Goal: Complete application form: Complete application form

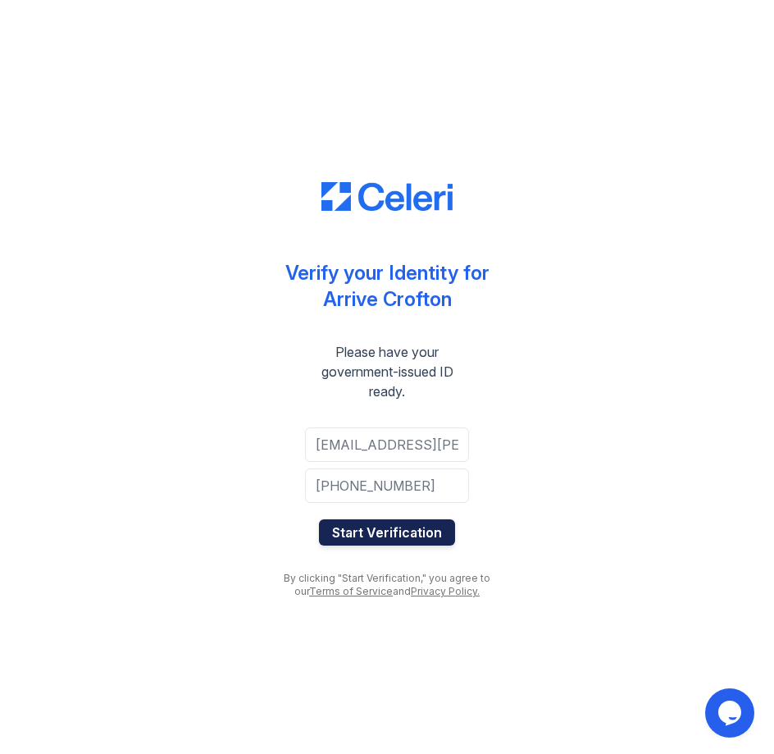
click at [386, 526] on button "Start Verification" at bounding box center [387, 532] width 136 height 26
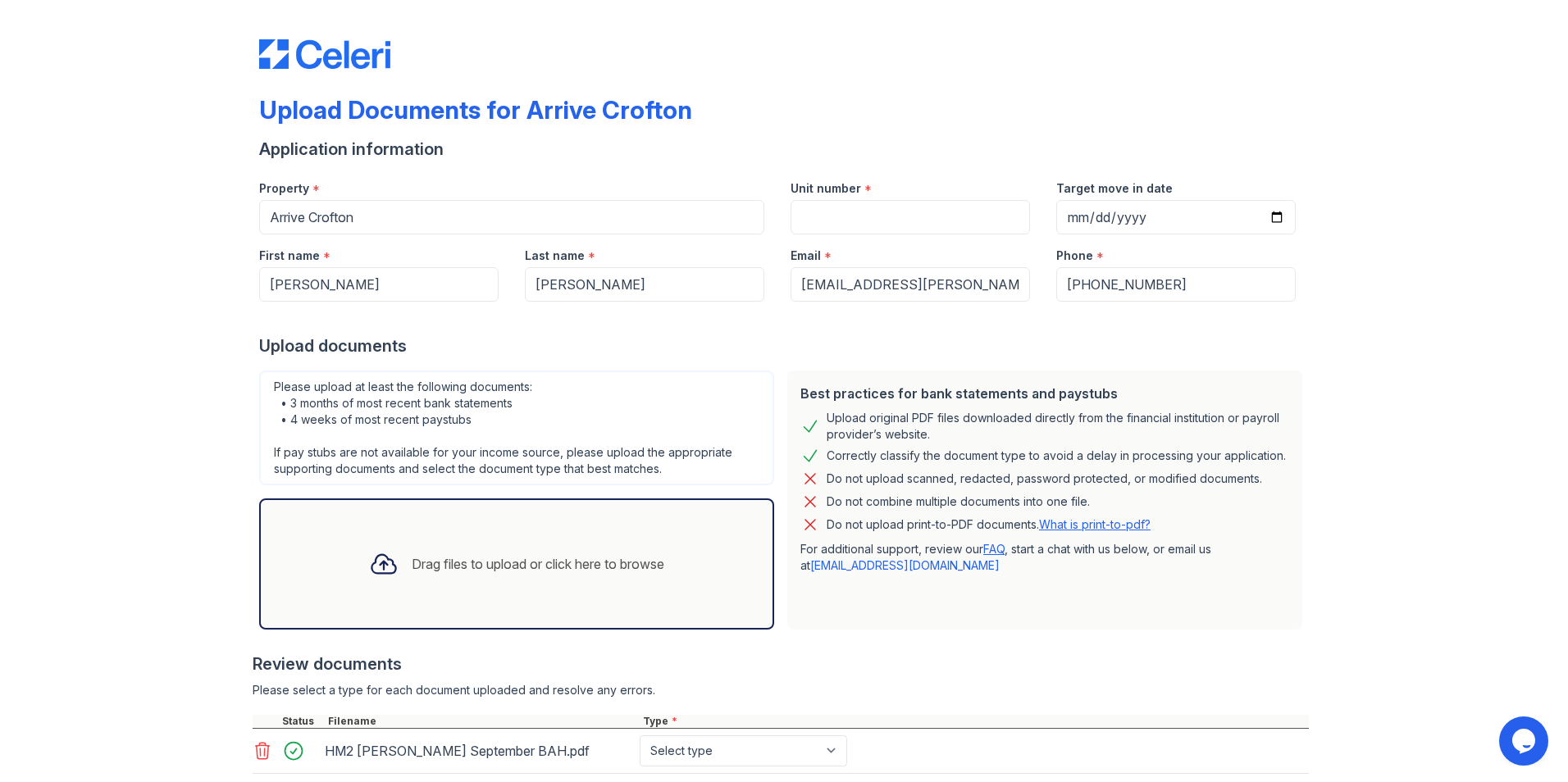
scroll to position [103, 0]
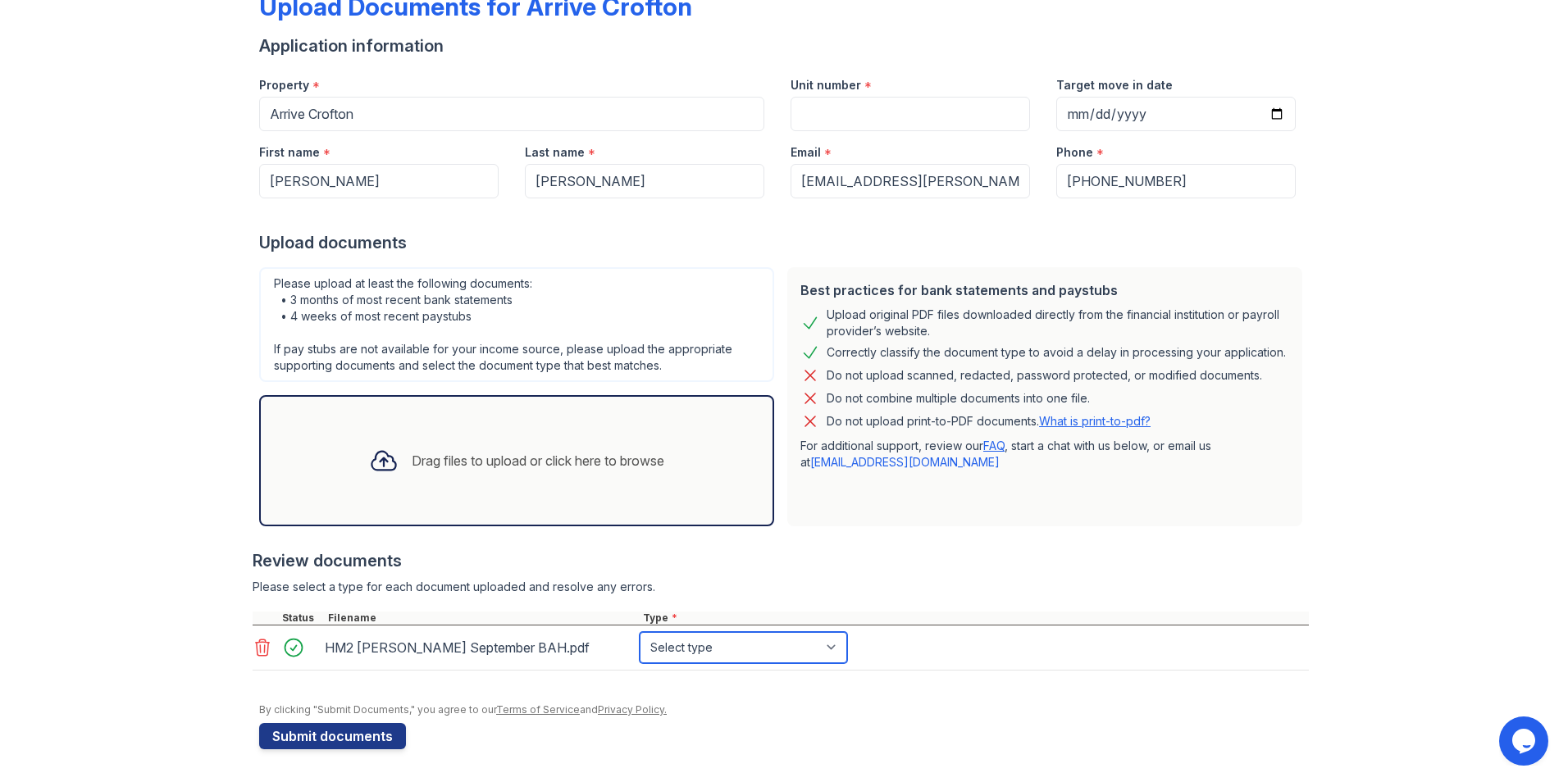
select select "paystub"
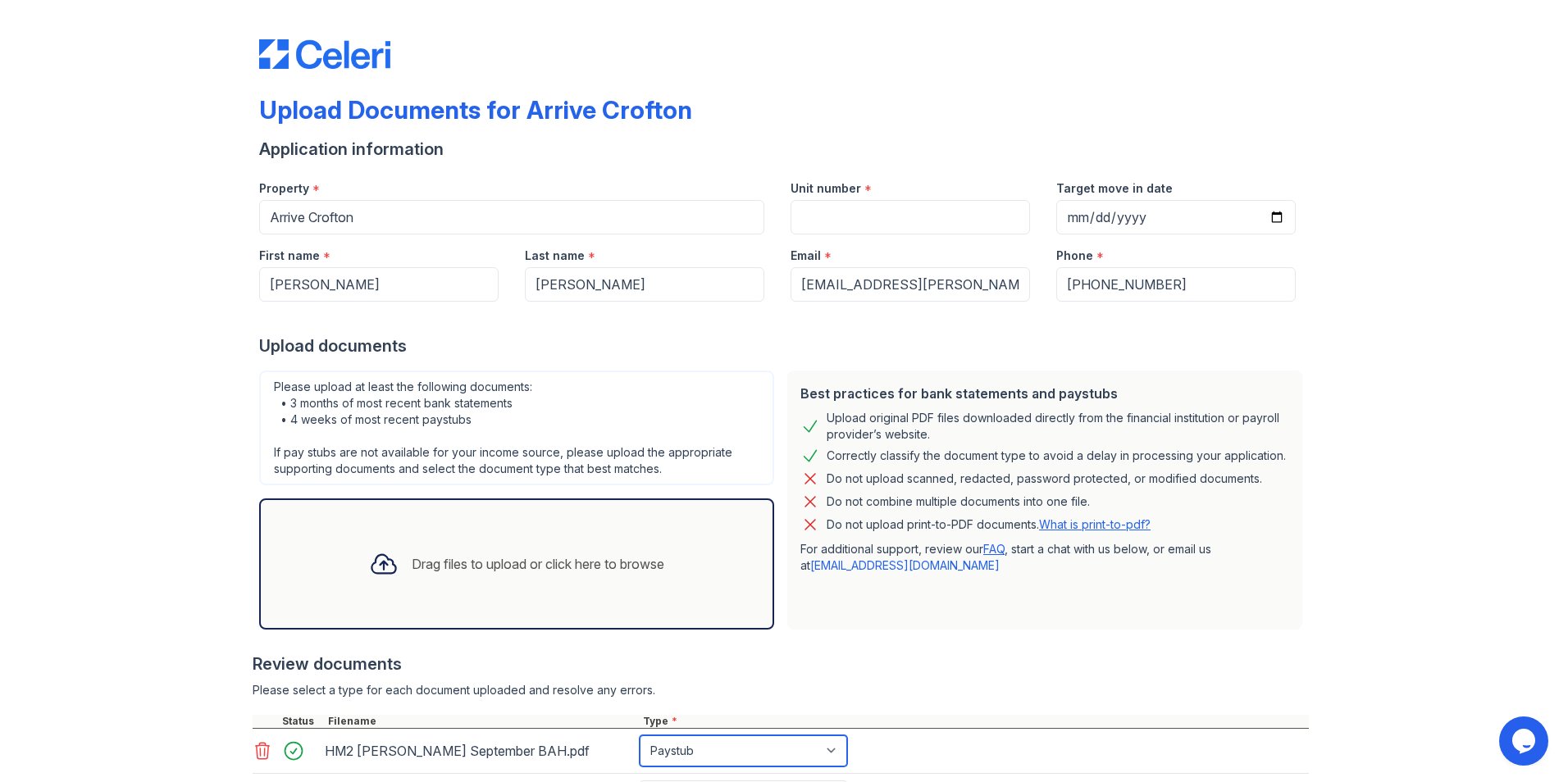
scroll to position [194, 0]
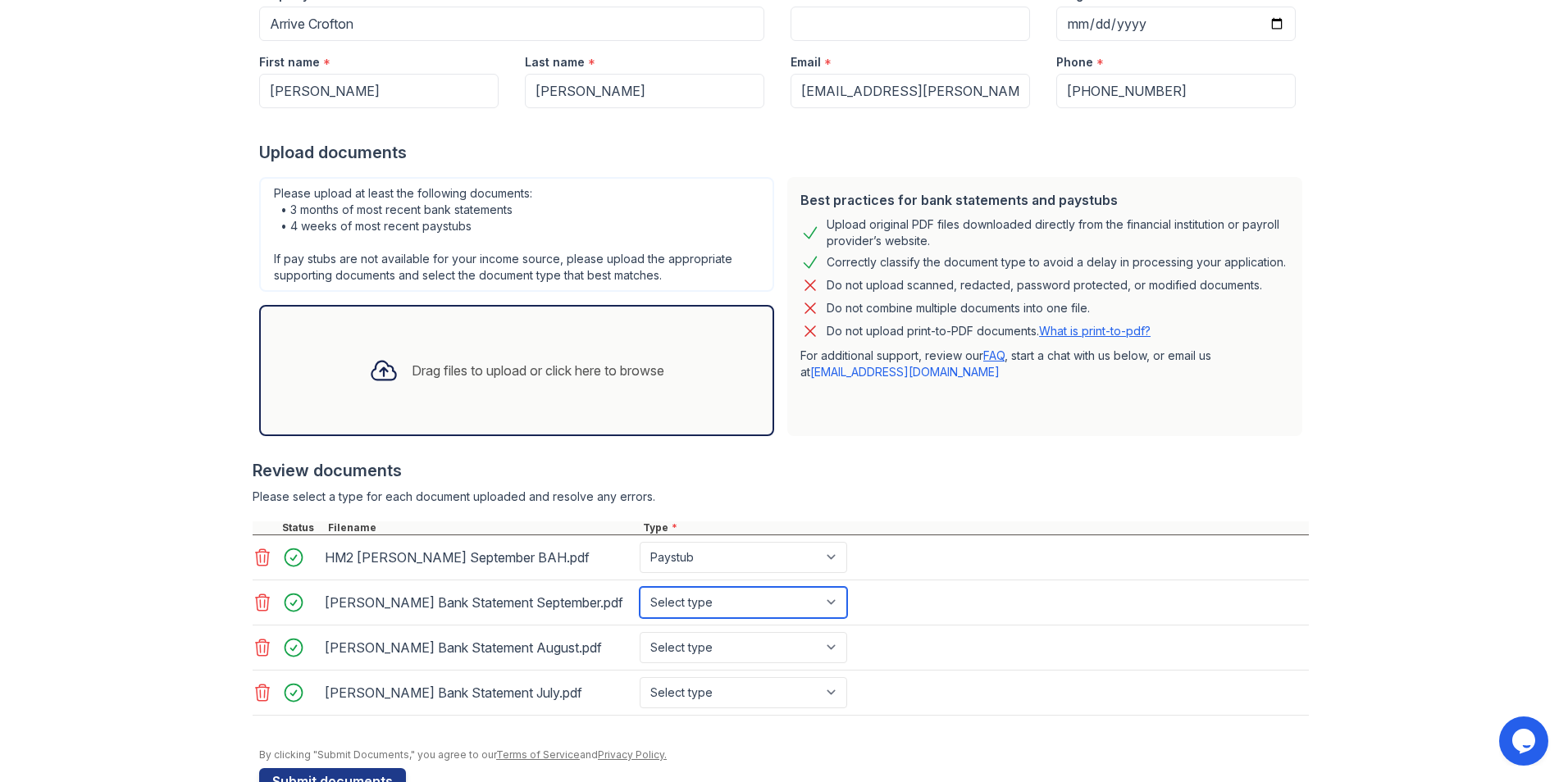
select select "offer_letter"
click at [773, 665] on div "[PERSON_NAME] Bank Statement August.pdf Select type Paystub Bank Statement Offe…" at bounding box center [781, 648] width 1056 height 45
select select "bank_statement"
click at [773, 674] on div "[PERSON_NAME] Bank Statement July.pdf Select type Paystub Bank Statement Offer …" at bounding box center [781, 693] width 1056 height 45
select select "bank_statement"
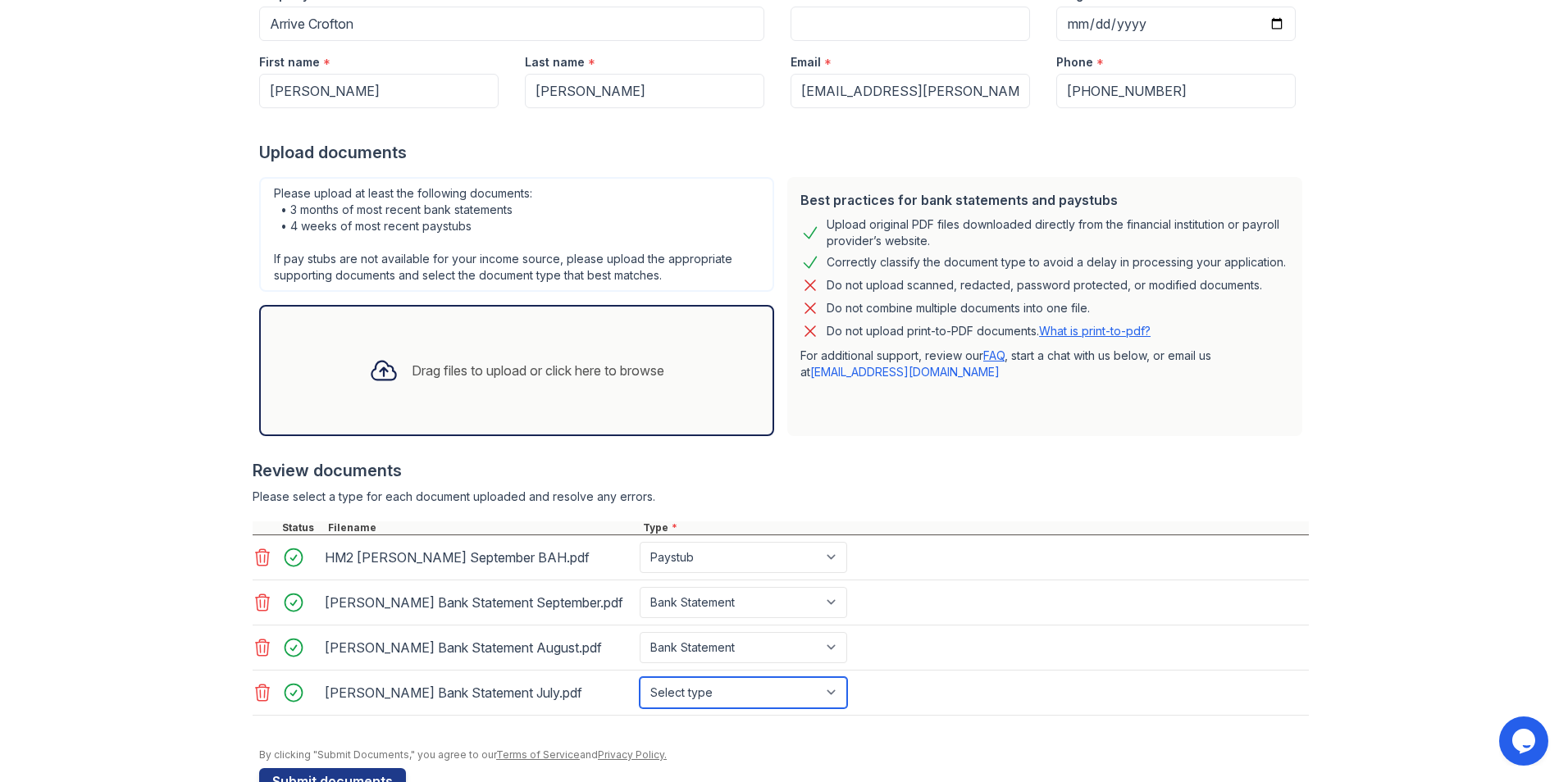
select select "bank_statement"
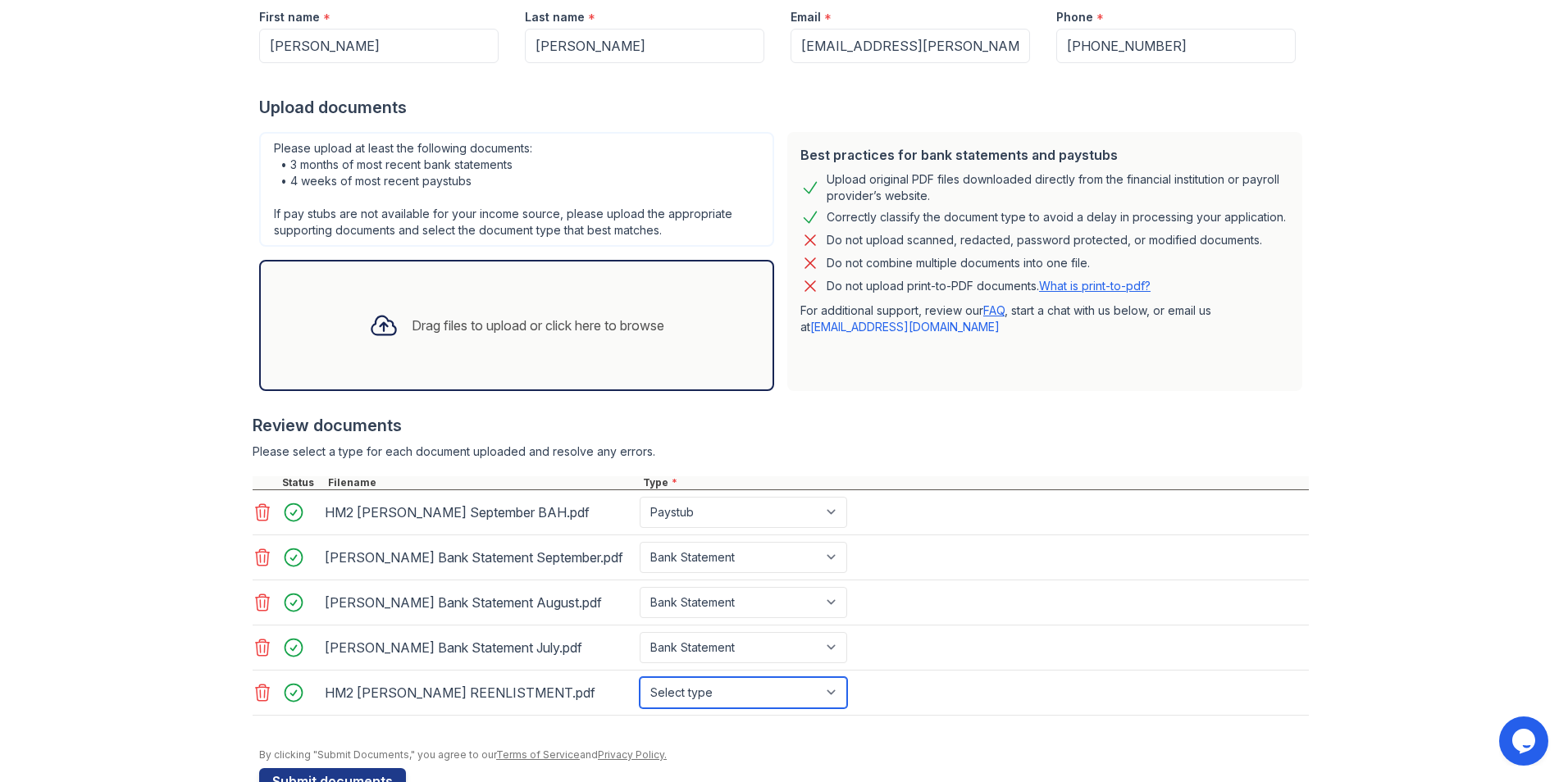
select select "benefit_award_letter"
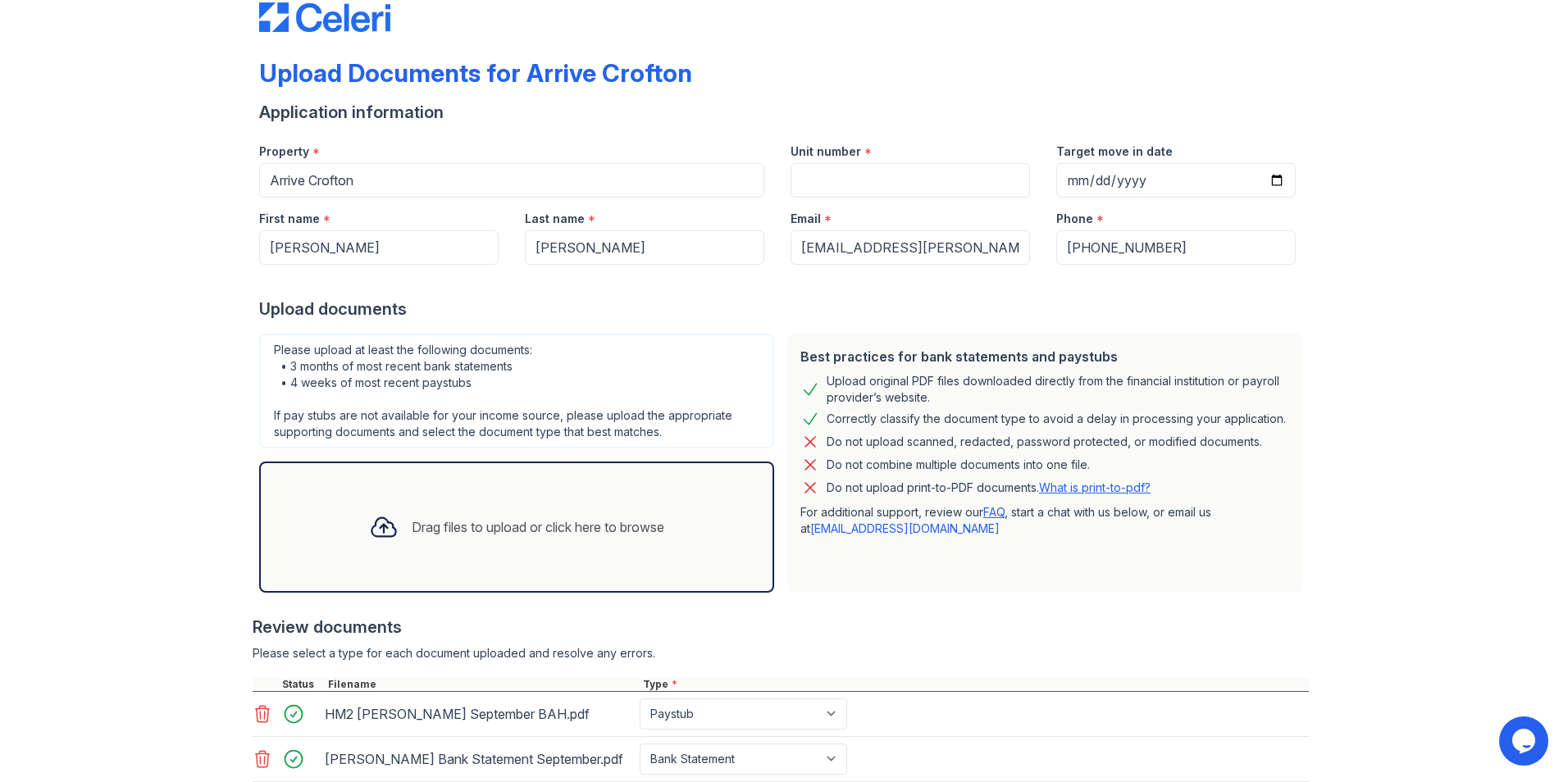
scroll to position [284, 0]
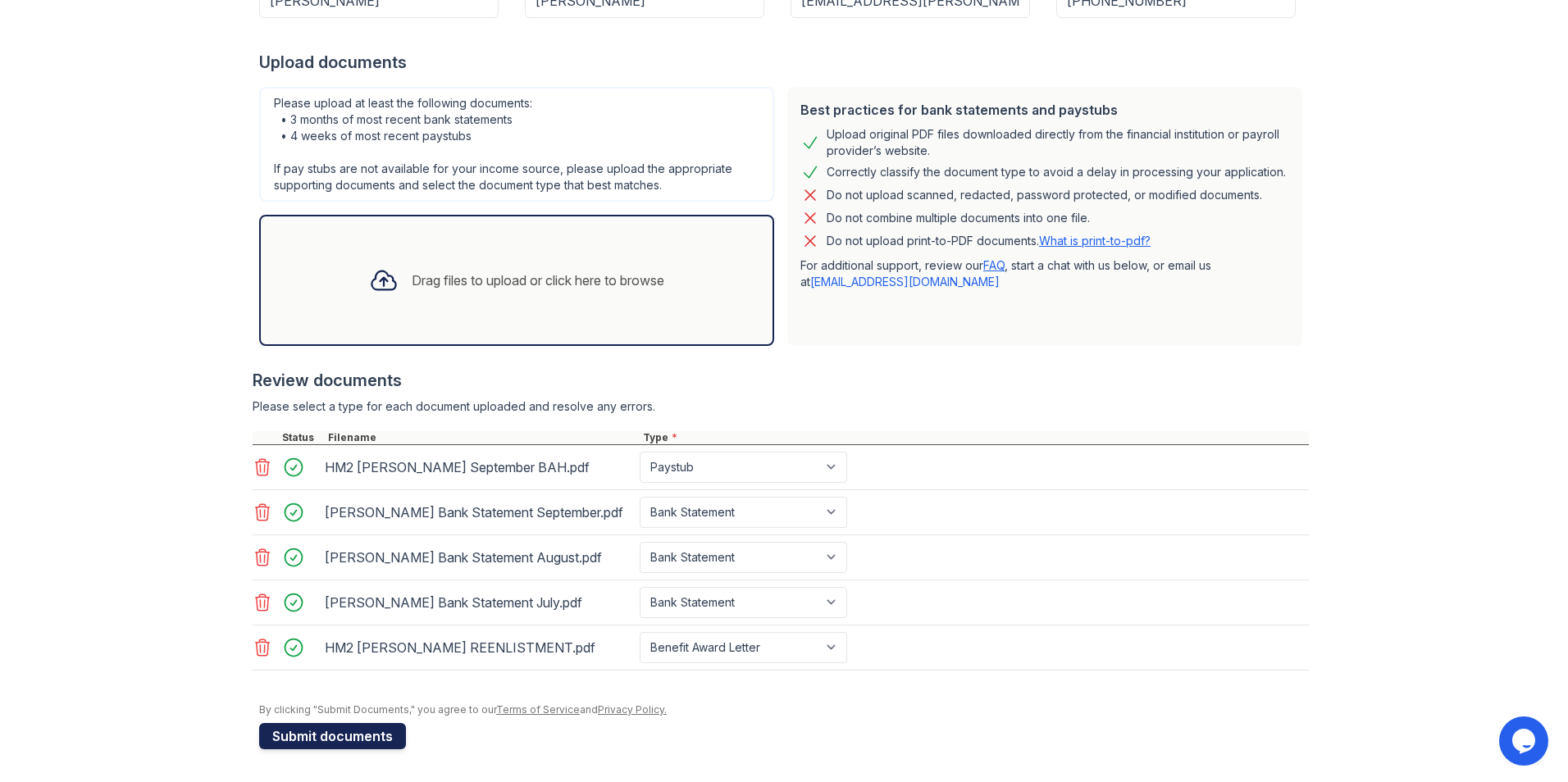
click at [324, 735] on button "Submit documents" at bounding box center [332, 736] width 147 height 26
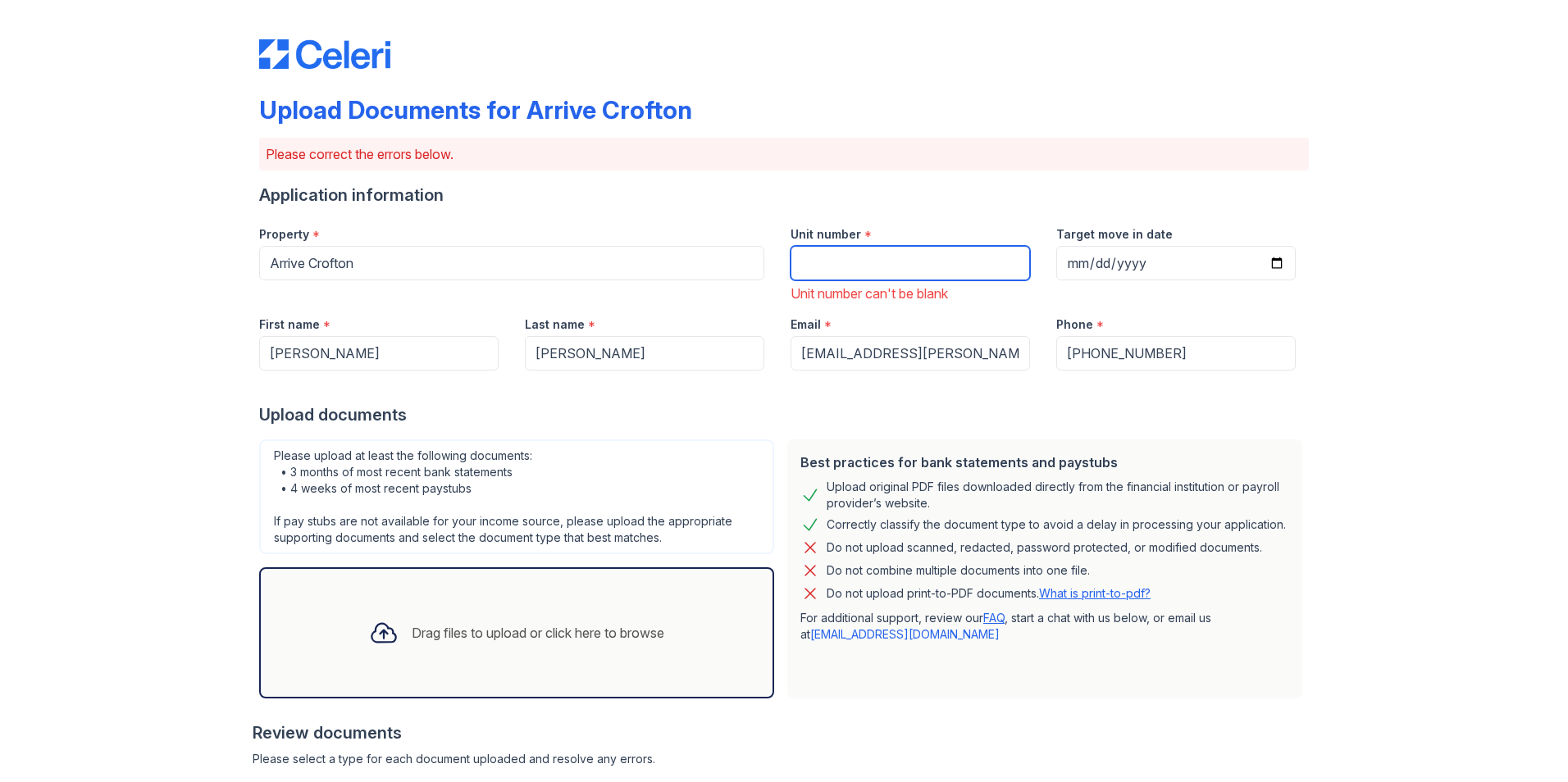
click at [773, 266] on input "Unit number" at bounding box center [910, 263] width 239 height 34
type input "341"
click at [773, 260] on input "Target move in date" at bounding box center [1175, 263] width 239 height 34
type input "[DATE]"
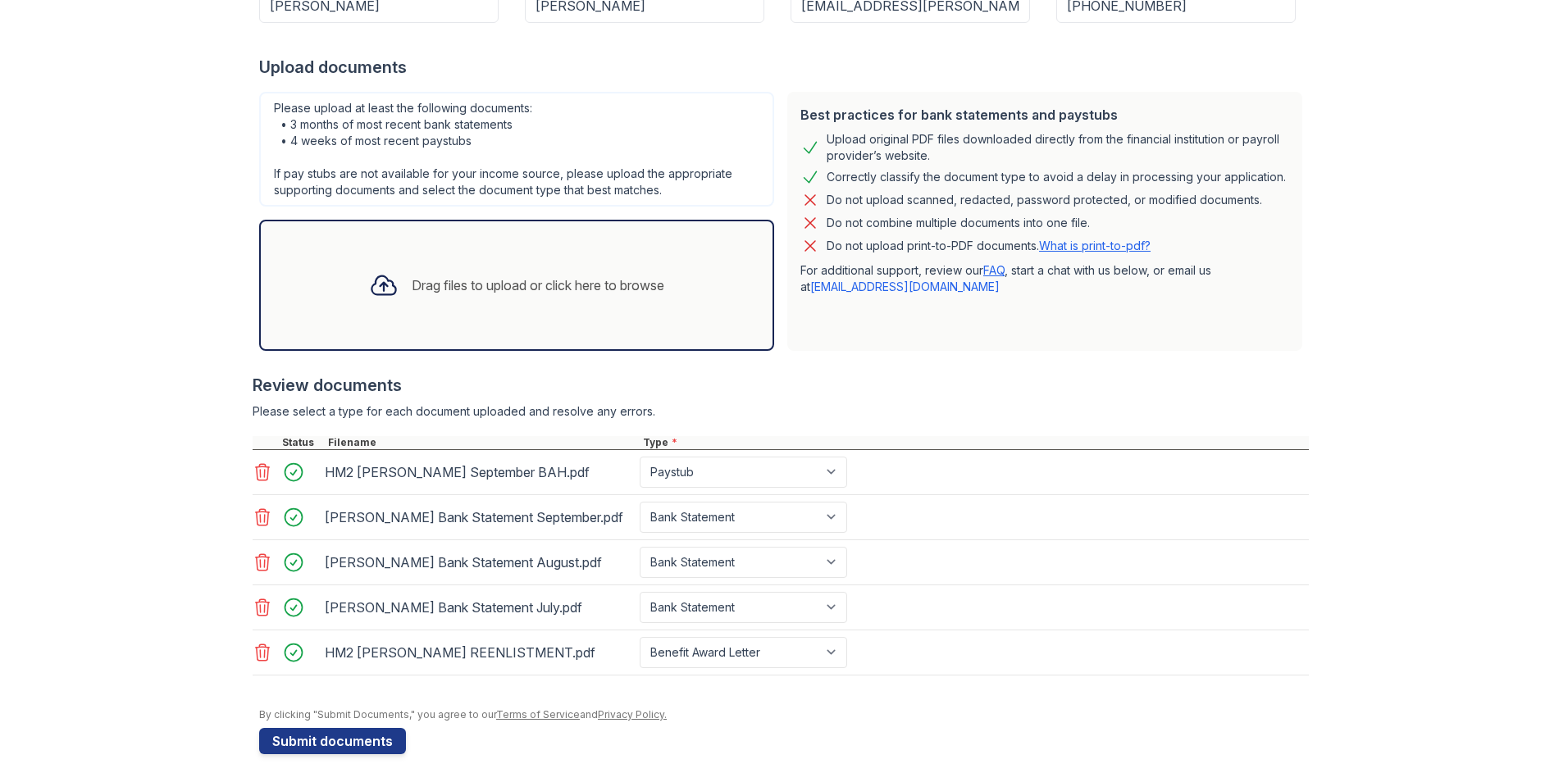
scroll to position [353, 0]
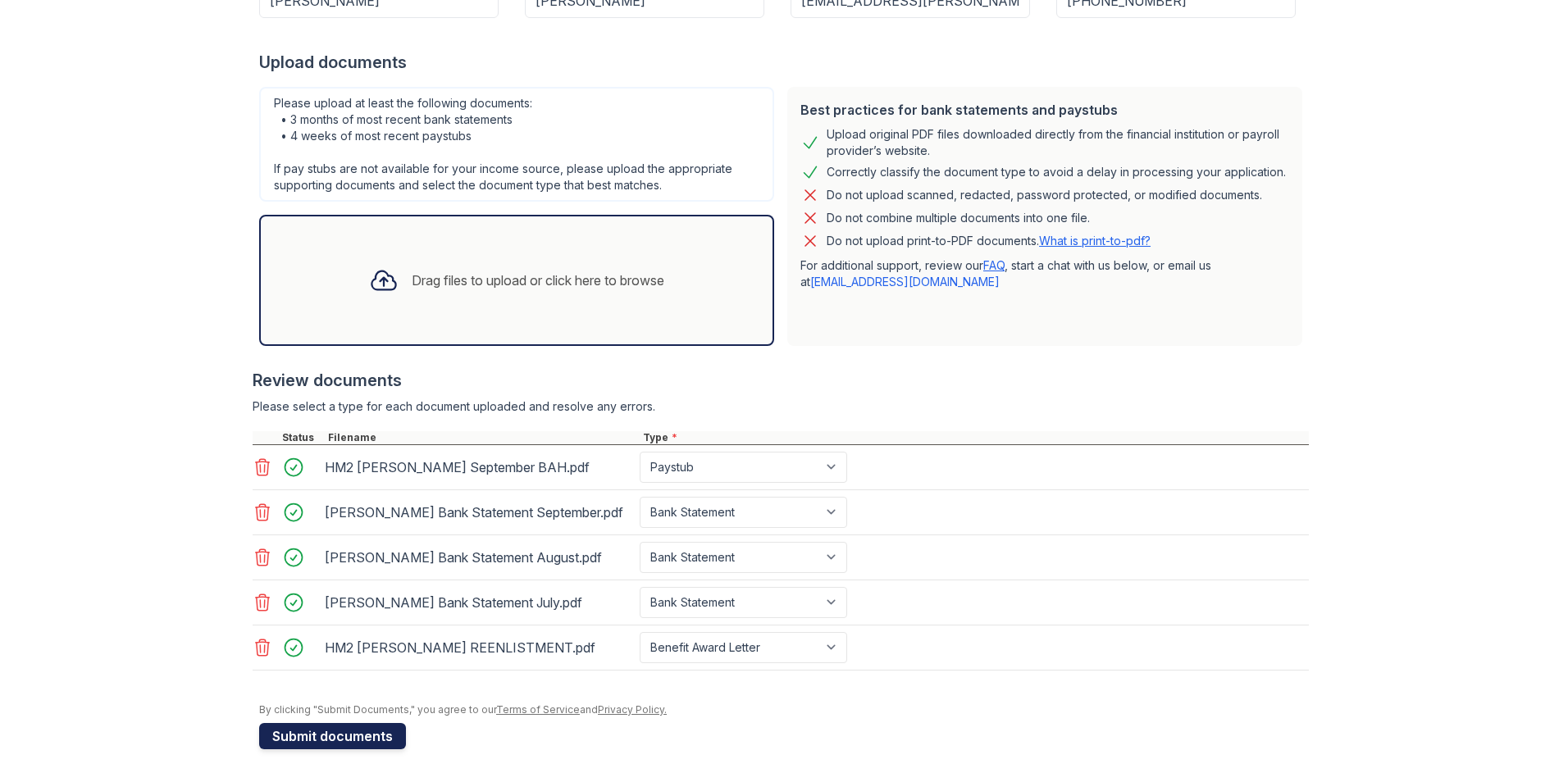
click at [289, 735] on button "Submit documents" at bounding box center [332, 736] width 147 height 26
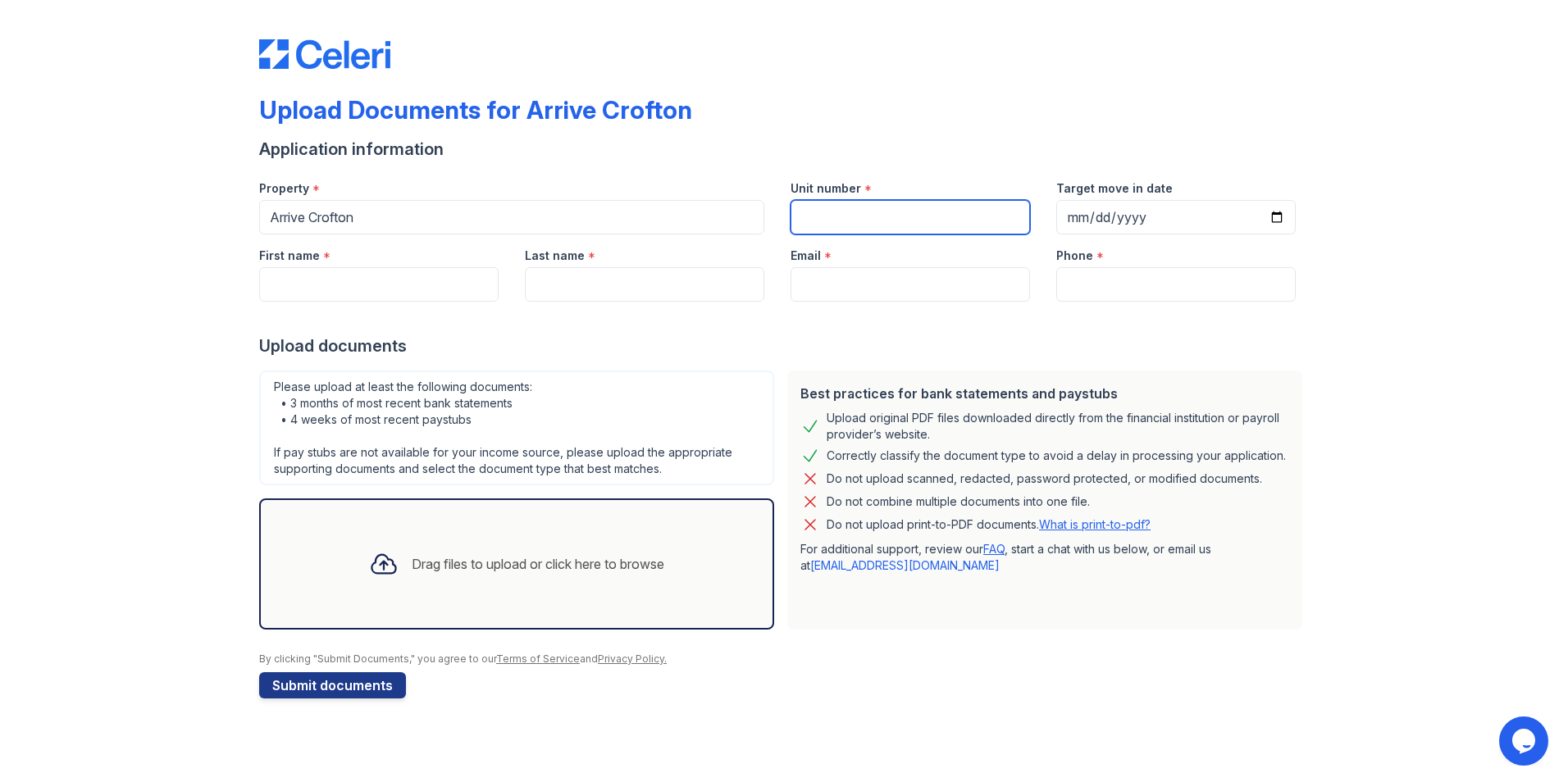
click at [814, 232] on input "Unit number" at bounding box center [910, 217] width 239 height 34
